Goal: Information Seeking & Learning: Learn about a topic

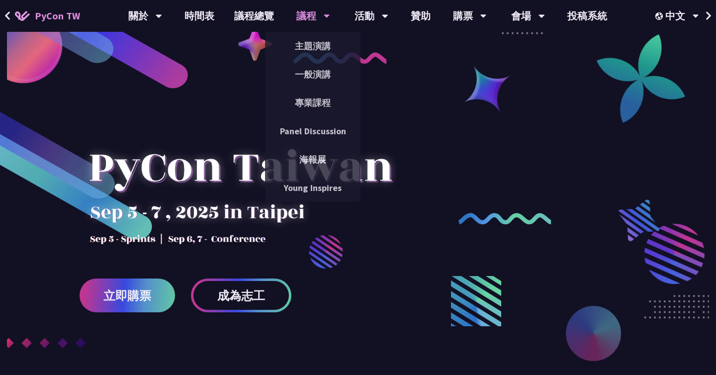
click at [302, 19] on div "議程" at bounding box center [313, 16] width 34 height 32
click at [305, 45] on link "主題演講" at bounding box center [312, 45] width 95 height 23
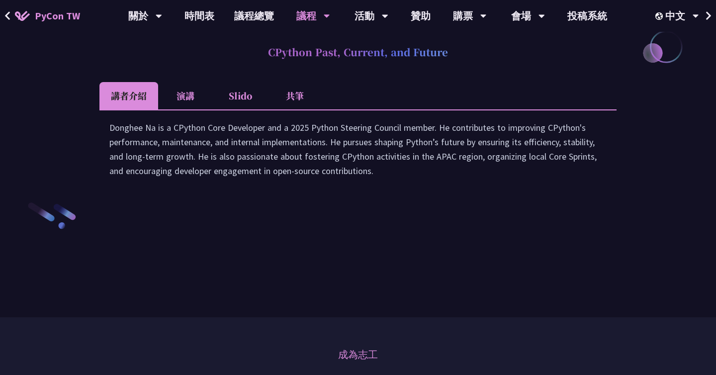
scroll to position [1819, 0]
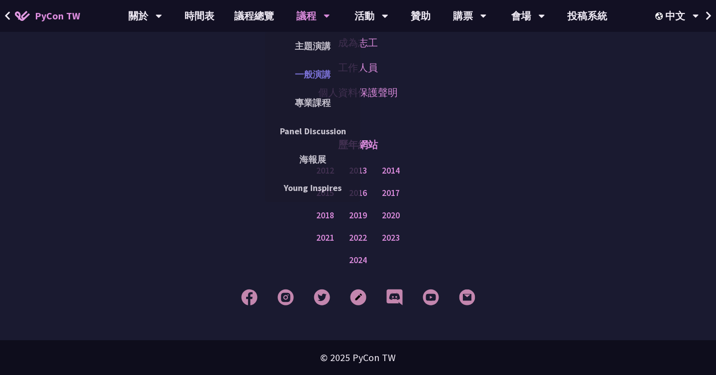
click at [309, 71] on link "一般演講" at bounding box center [312, 74] width 95 height 23
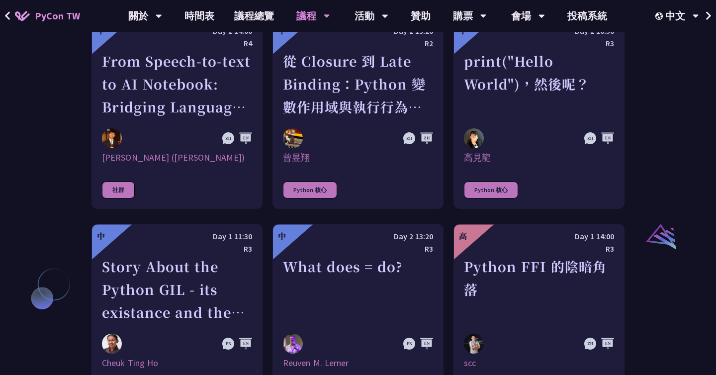
scroll to position [1062, 0]
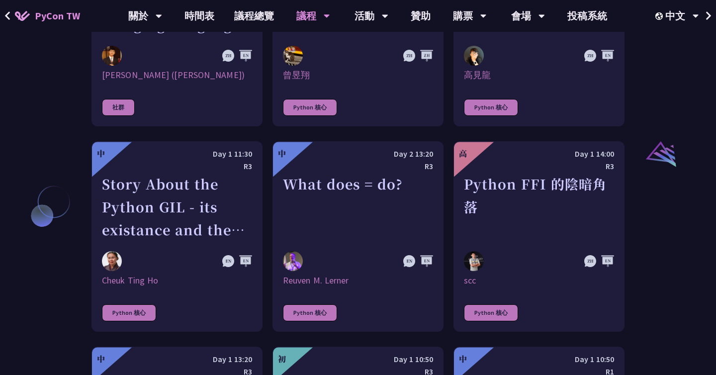
click at [349, 224] on div "What does = do?" at bounding box center [358, 207] width 150 height 69
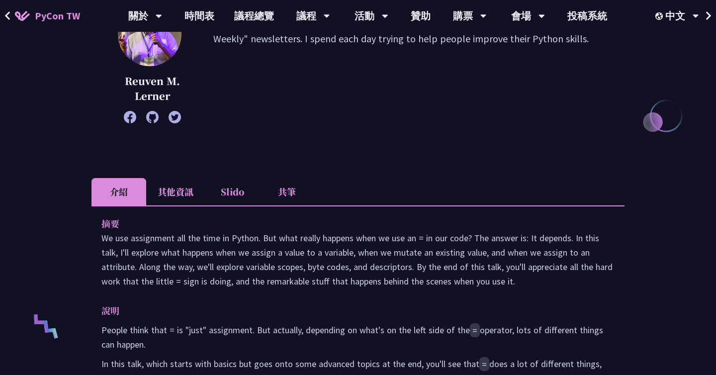
scroll to position [148, 0]
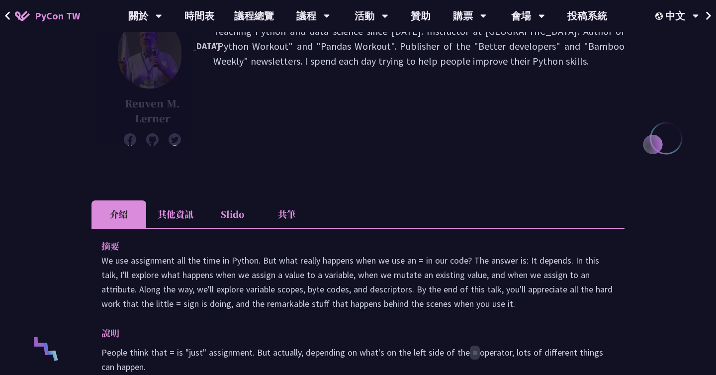
click at [181, 218] on li "其他資訊" at bounding box center [175, 213] width 59 height 27
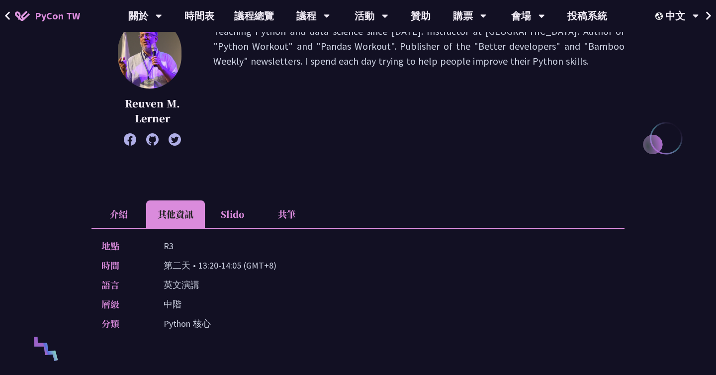
click at [229, 213] on li "Slido" at bounding box center [232, 213] width 55 height 27
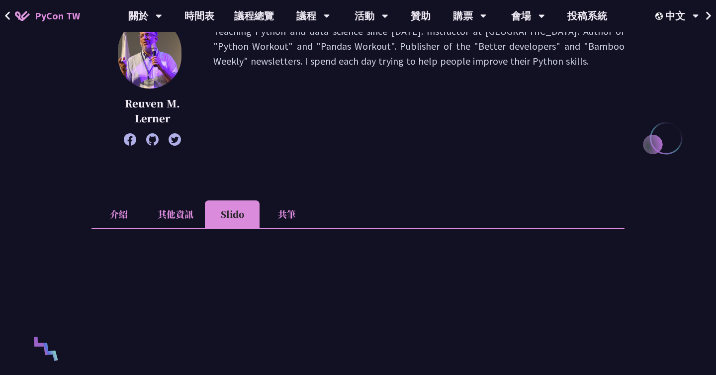
click at [277, 216] on li "共筆" at bounding box center [287, 213] width 55 height 27
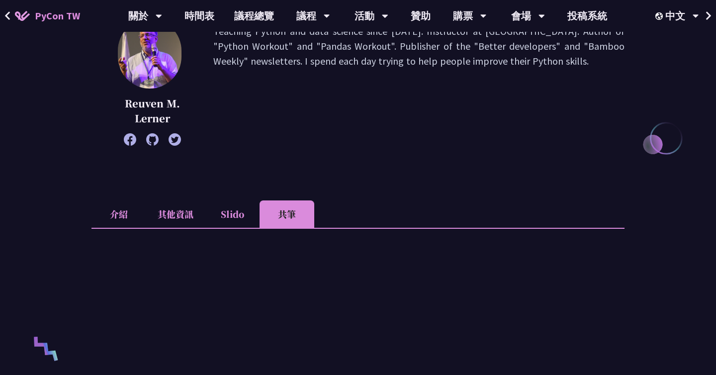
click at [251, 212] on li "Slido" at bounding box center [232, 213] width 55 height 27
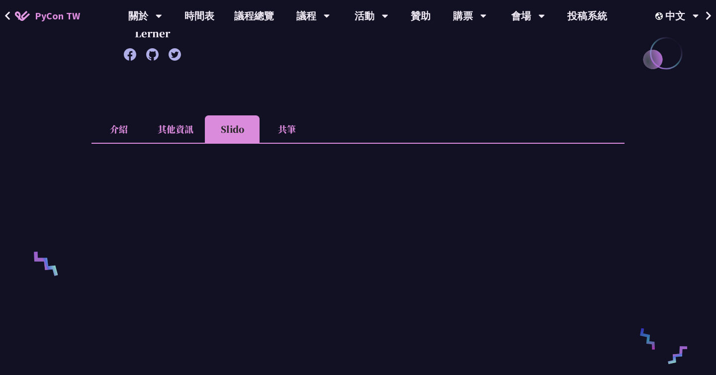
scroll to position [215, 0]
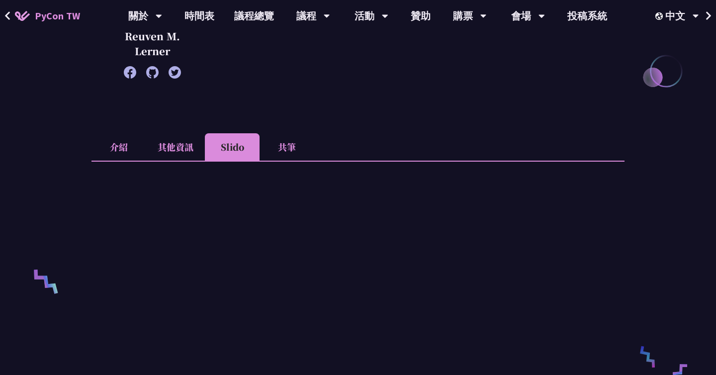
click at [182, 155] on li "其他資訊" at bounding box center [175, 146] width 59 height 27
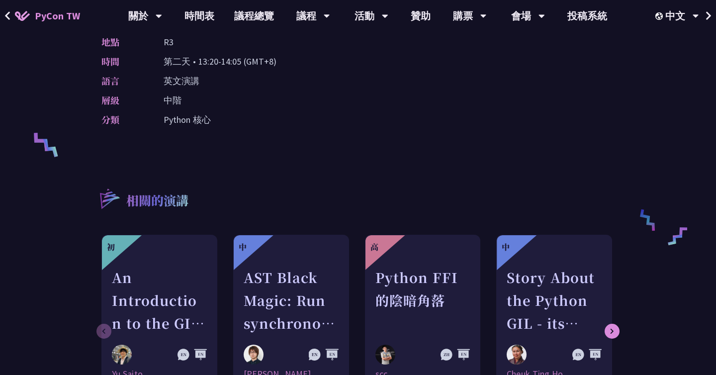
scroll to position [350, 0]
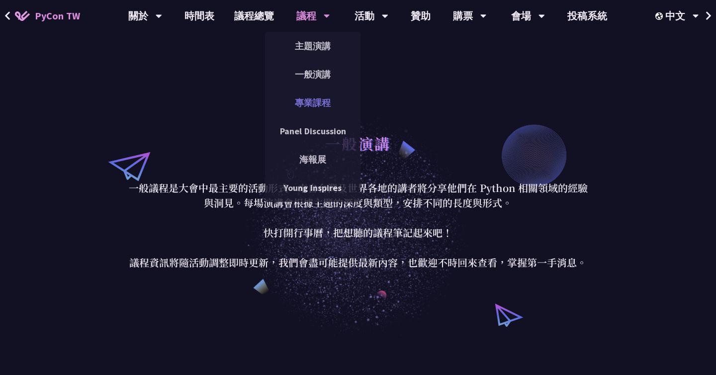
click at [323, 105] on link "專業課程" at bounding box center [312, 102] width 95 height 23
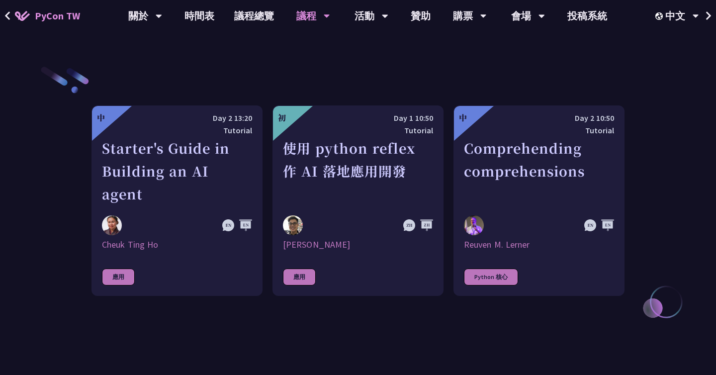
scroll to position [351, 0]
